Goal: Information Seeking & Learning: Learn about a topic

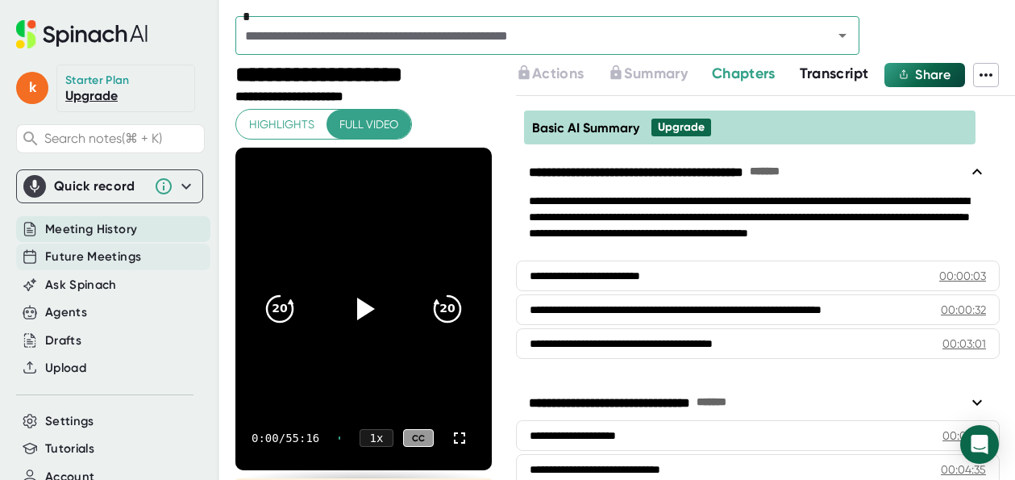
click at [115, 254] on span "Future Meetings" at bounding box center [93, 256] width 96 height 19
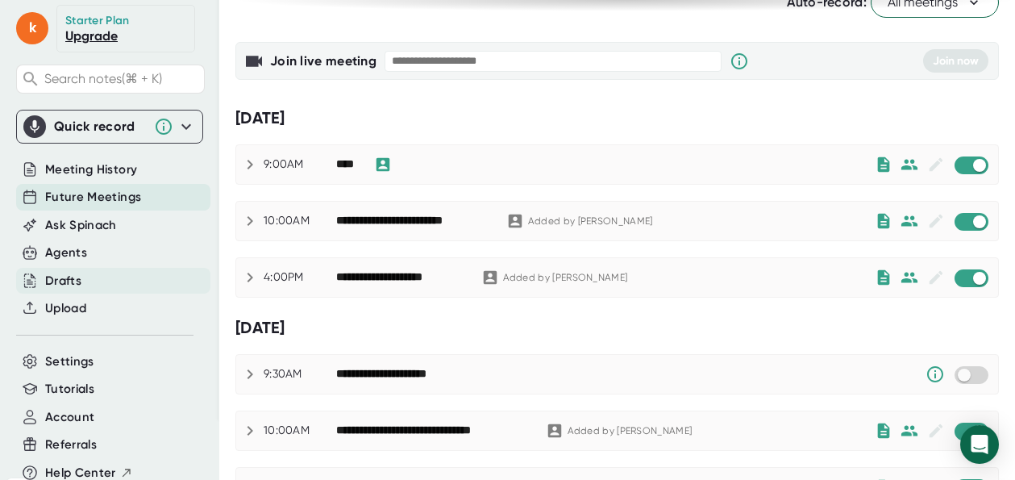
scroll to position [97, 0]
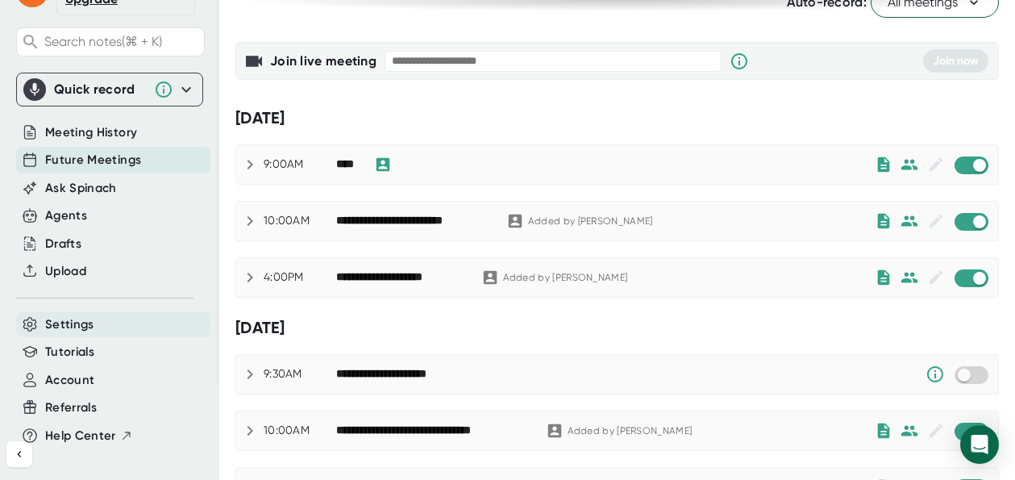
click at [77, 324] on span "Settings" at bounding box center [69, 324] width 49 height 19
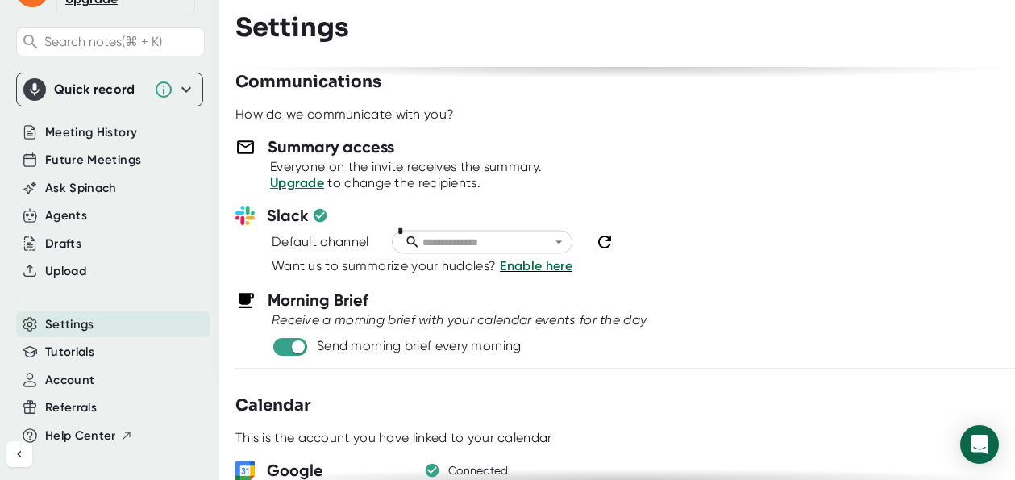
scroll to position [641, 0]
click at [287, 348] on input "checkbox" at bounding box center [298, 347] width 46 height 15
checkbox input "false"
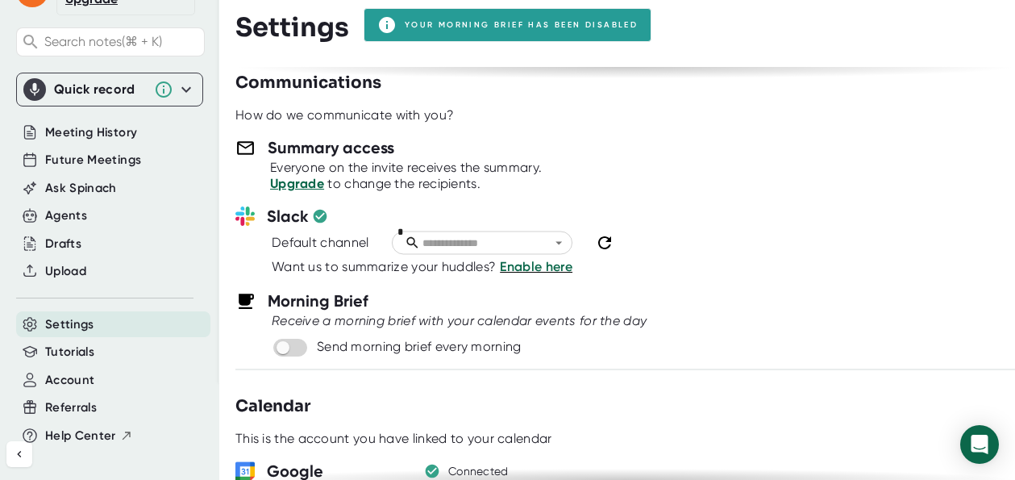
click at [297, 187] on link "Upgrade" at bounding box center [297, 183] width 54 height 15
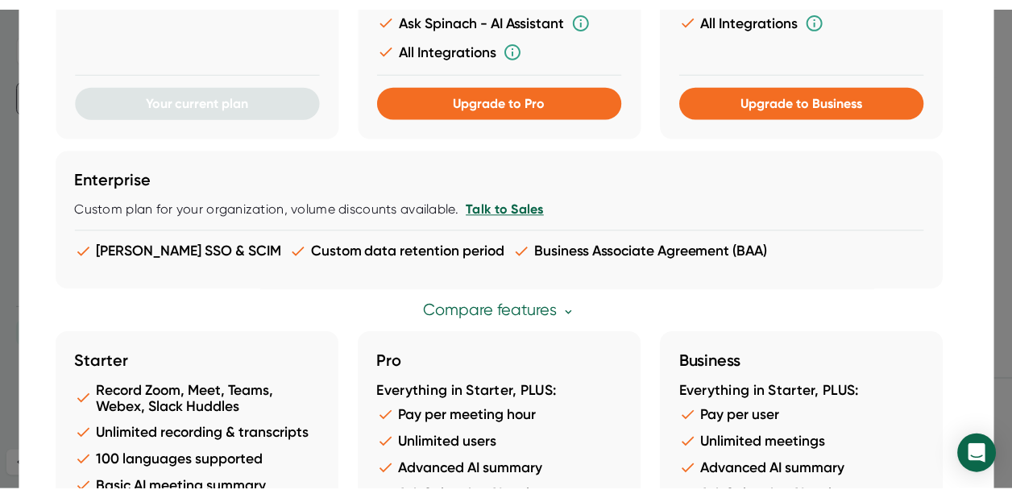
scroll to position [0, 0]
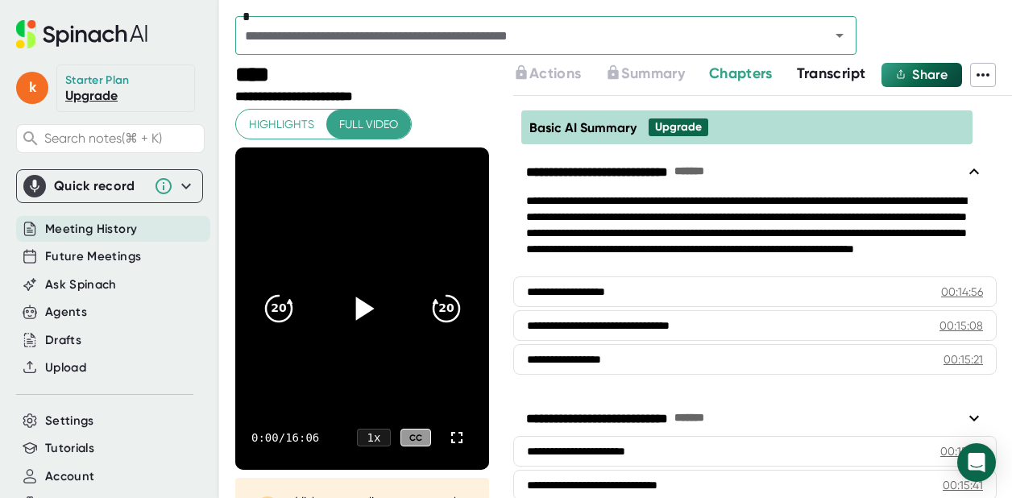
click at [356, 310] on icon at bounding box center [364, 308] width 19 height 23
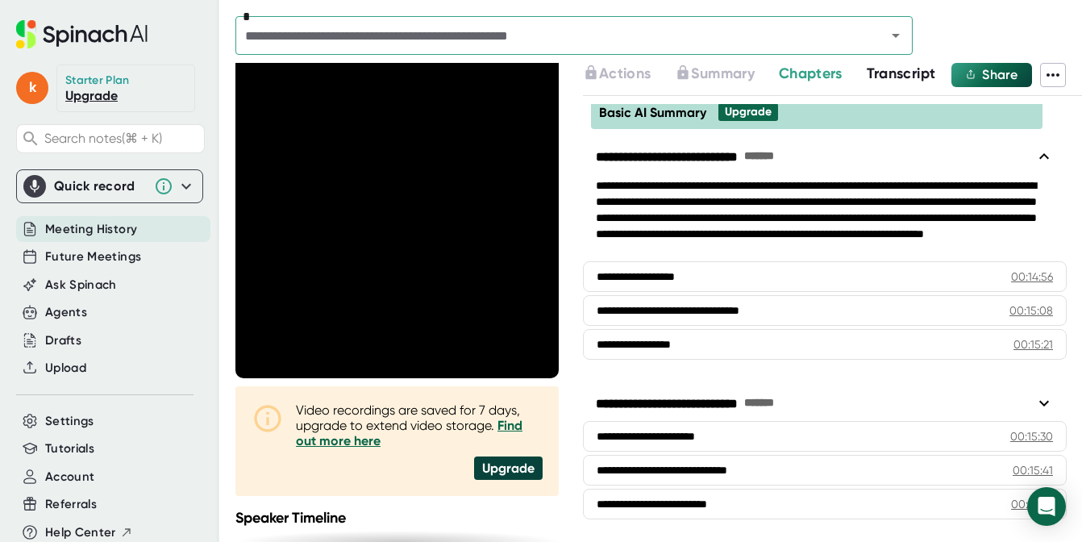
scroll to position [79, 0]
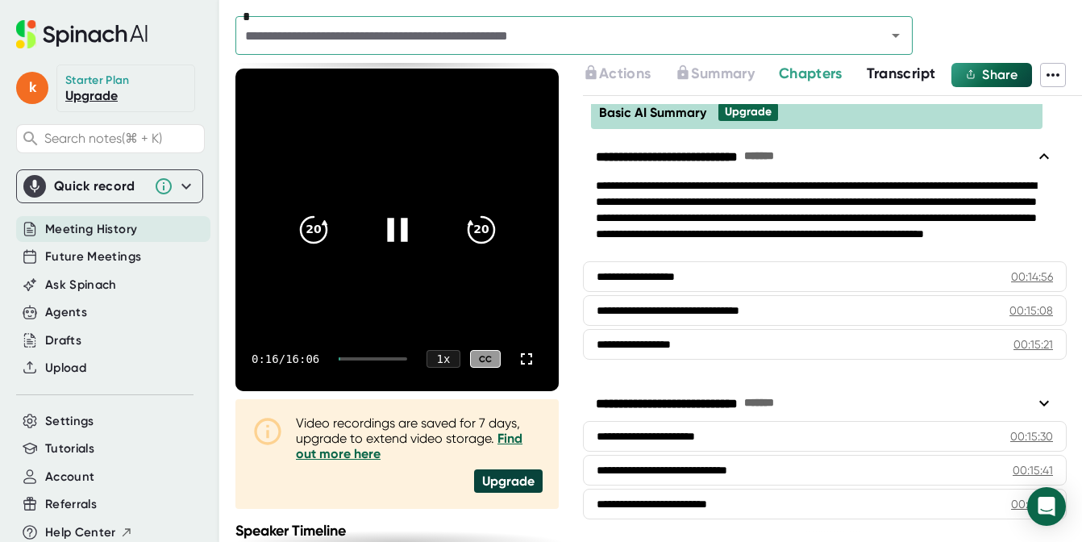
click at [355, 358] on div at bounding box center [373, 358] width 69 height 3
click at [359, 358] on div at bounding box center [373, 358] width 69 height 3
click at [369, 358] on div at bounding box center [373, 358] width 69 height 3
click at [379, 358] on div at bounding box center [373, 358] width 69 height 3
click at [394, 360] on div "8:33 / 16:06 1 x CC" at bounding box center [396, 358] width 323 height 64
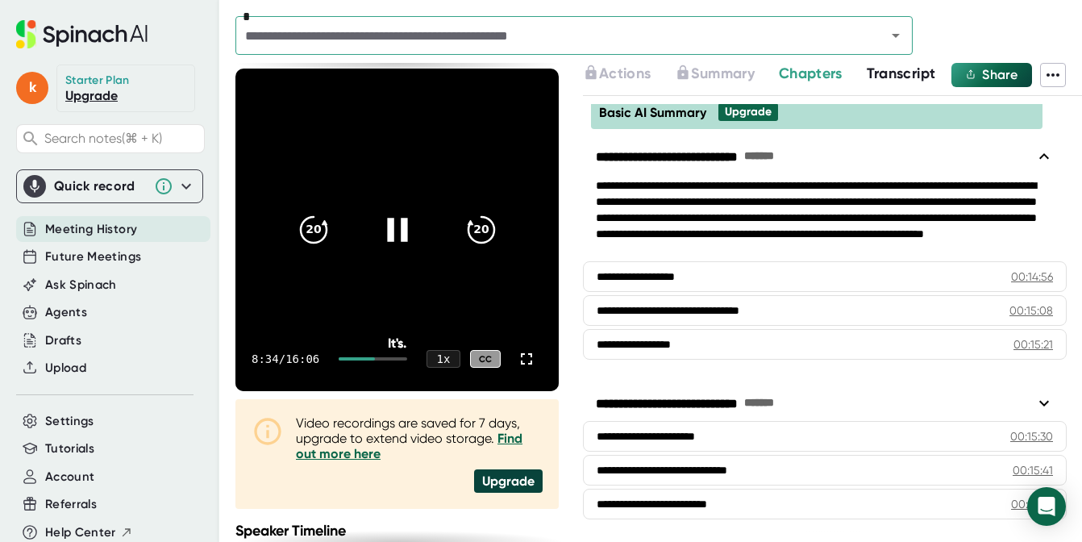
click at [402, 360] on div "8:34 / 16:06 1 x CC" at bounding box center [396, 358] width 323 height 64
click at [384, 355] on div "8:35 / 16:06 1 x CC" at bounding box center [396, 358] width 323 height 64
drag, startPoint x: 377, startPoint y: 358, endPoint x: 389, endPoint y: 358, distance: 12.1
click at [389, 358] on div at bounding box center [373, 358] width 69 height 3
click at [476, 321] on video at bounding box center [396, 230] width 323 height 322
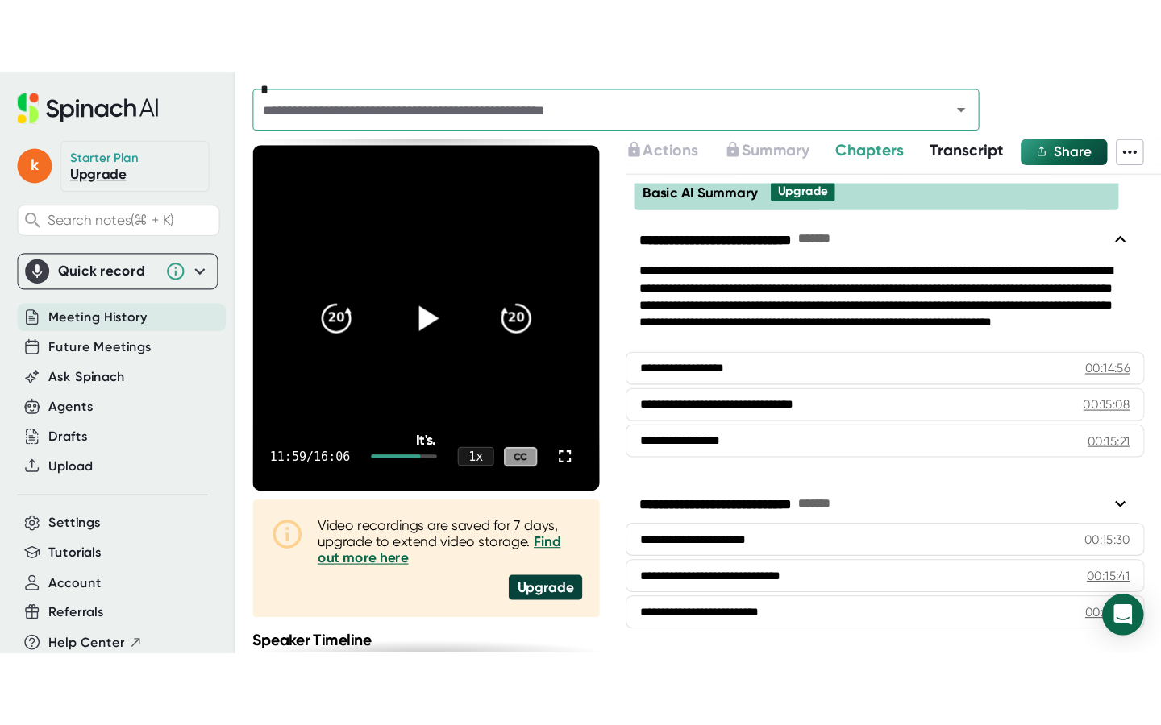
scroll to position [34, 0]
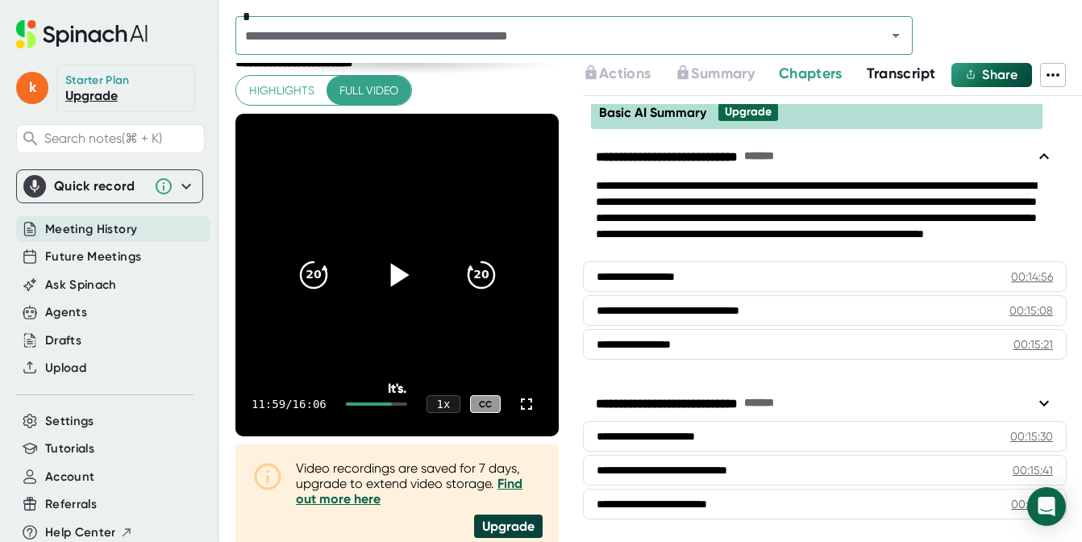
click at [397, 405] on div at bounding box center [376, 403] width 61 height 3
click at [397, 257] on icon at bounding box center [396, 275] width 40 height 40
click at [520, 404] on icon at bounding box center [526, 403] width 19 height 19
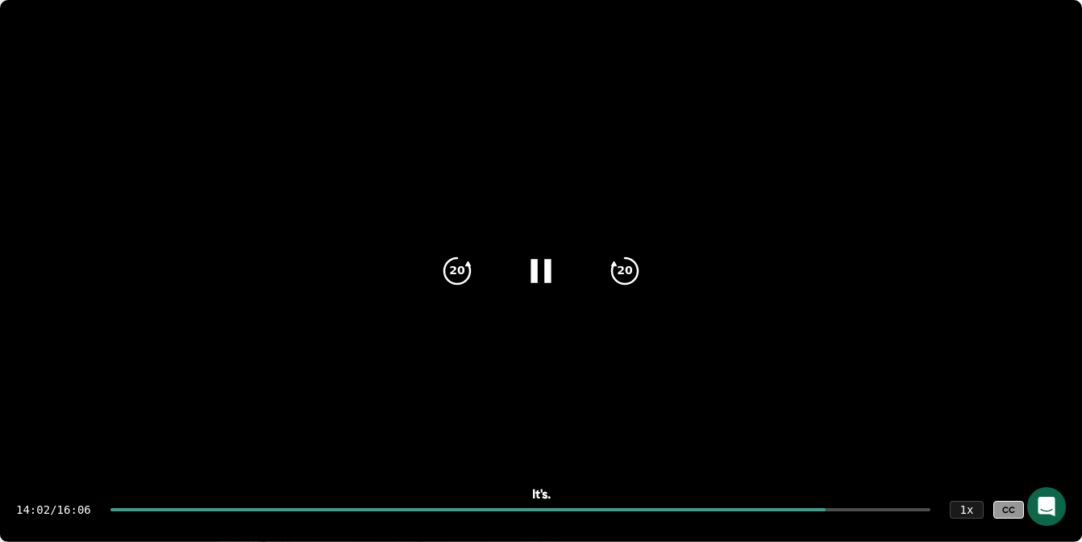
scroll to position [0, 0]
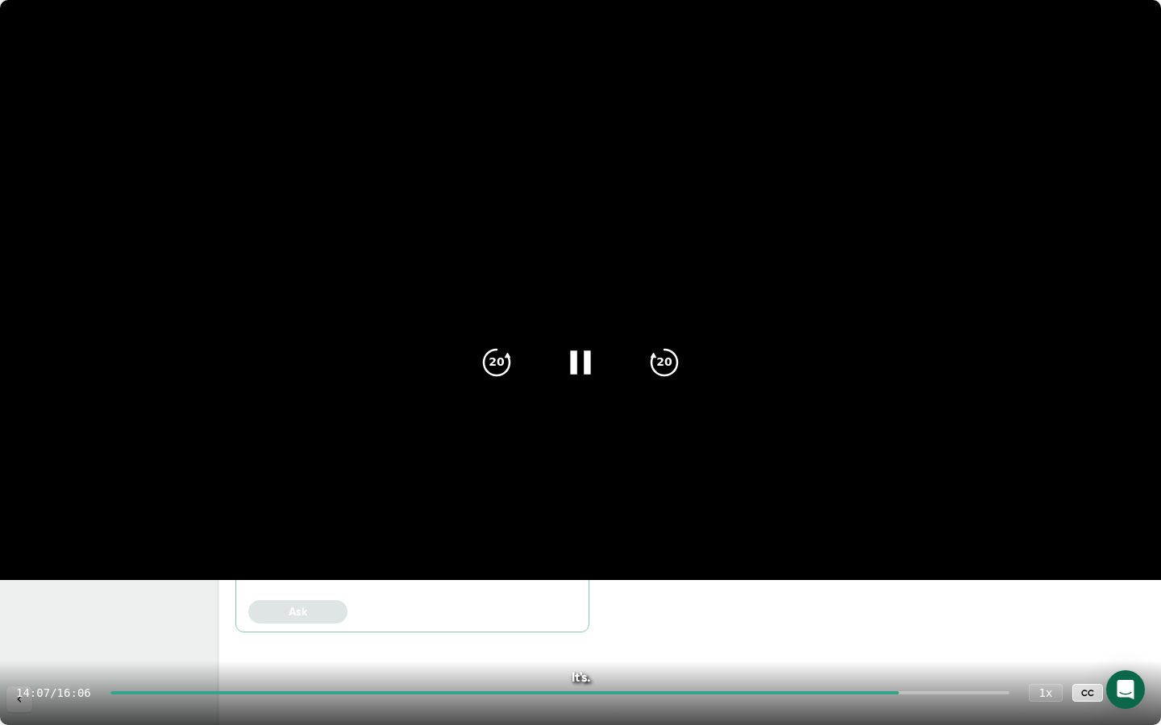
click at [485, 497] on div "14:07 / 16:06 1 x CC" at bounding box center [580, 693] width 1161 height 64
click at [497, 497] on div "14:08 / 16:06 1 x CC" at bounding box center [580, 693] width 1161 height 64
click at [498, 497] on div at bounding box center [505, 693] width 790 height 3
click at [529, 497] on div "6:50 / 16:06 1 x CC" at bounding box center [580, 693] width 1161 height 64
click at [975, 497] on div at bounding box center [556, 693] width 906 height 3
